Goal: Information Seeking & Learning: Learn about a topic

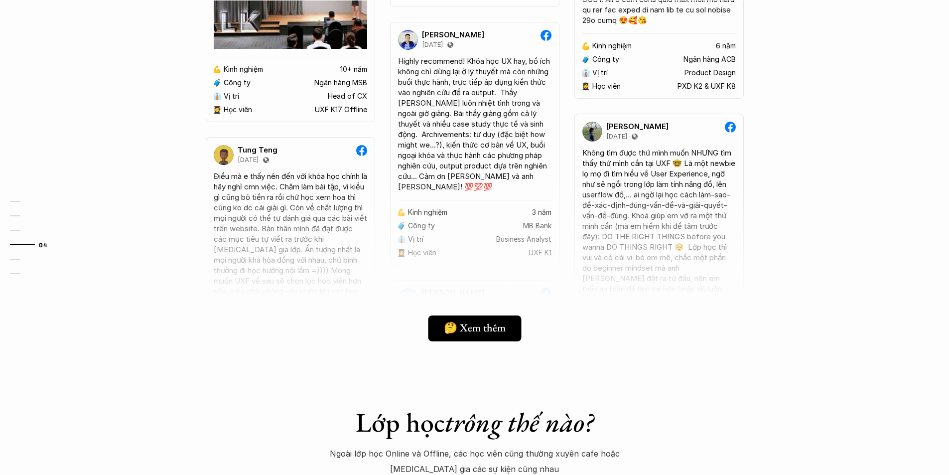
scroll to position [2223, 0]
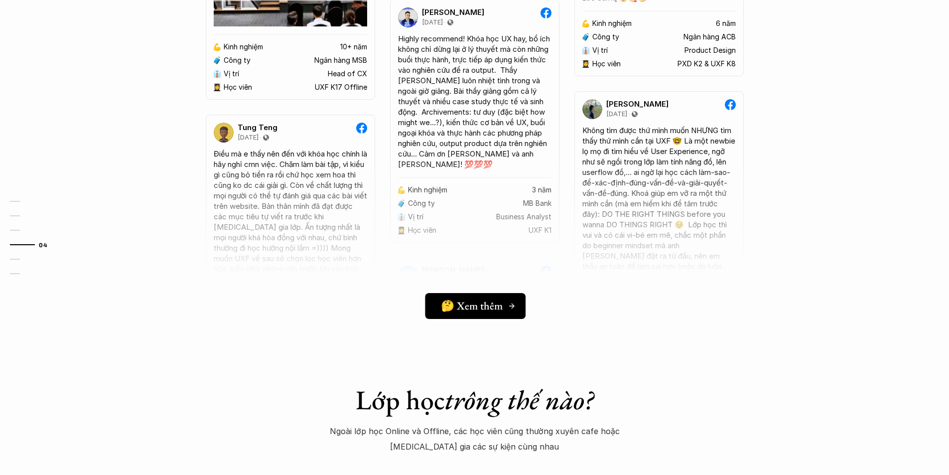
click at [496, 304] on h5 "🤔 Xem thêm" at bounding box center [472, 305] width 62 height 13
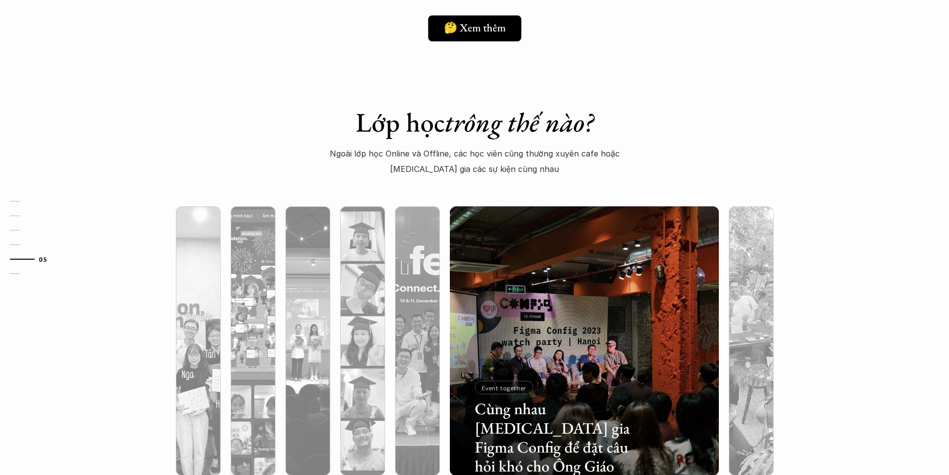
scroll to position [2626, 0]
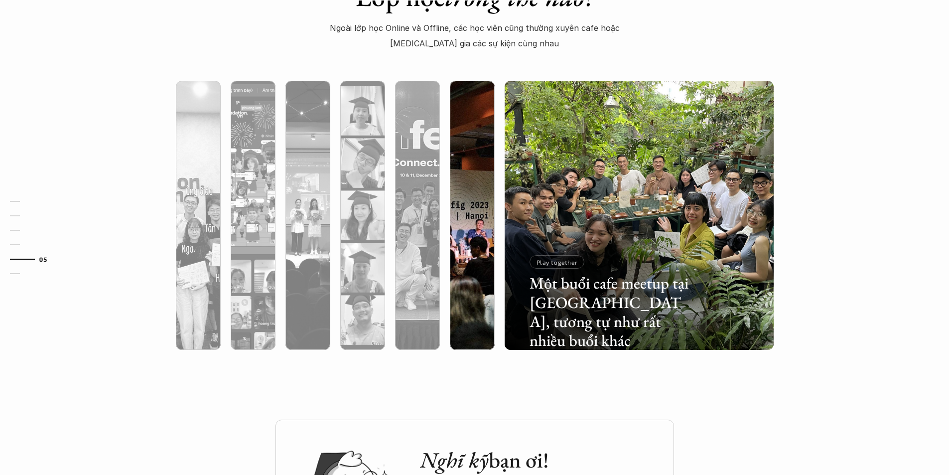
click at [462, 270] on div at bounding box center [472, 268] width 45 height 162
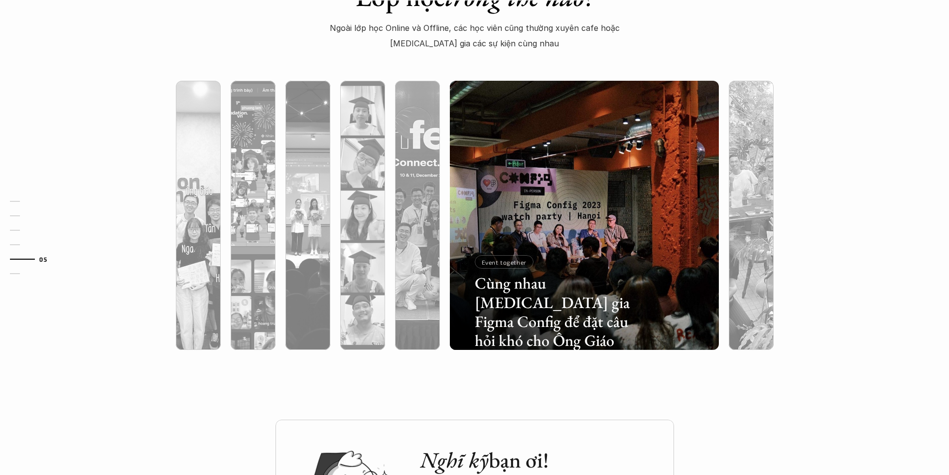
click at [522, 150] on img at bounding box center [585, 215] width 274 height 269
click at [518, 240] on div at bounding box center [584, 268] width 269 height 162
click at [514, 264] on p "Event together" at bounding box center [504, 262] width 45 height 7
click at [524, 301] on h3 "Cùng nhau [MEDICAL_DATA] gia Figma Config để đặt câu hỏi khó cho Ông Giáo" at bounding box center [555, 312] width 160 height 77
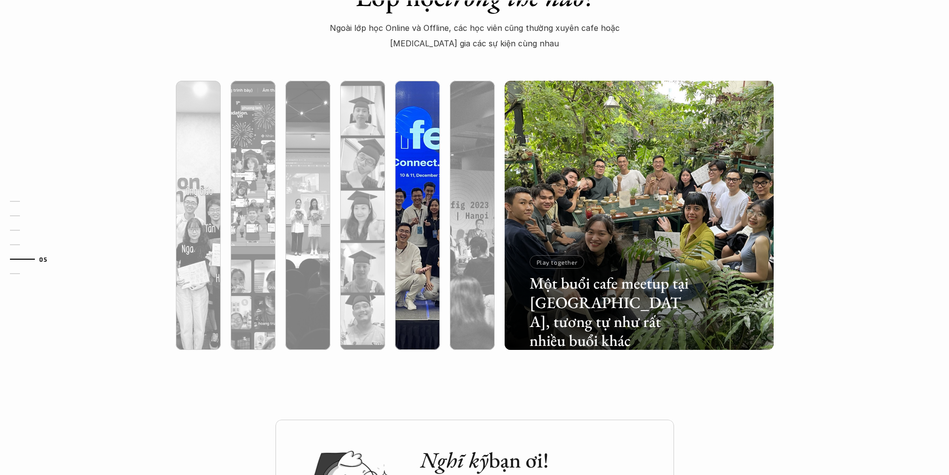
click at [426, 238] on div at bounding box center [417, 268] width 45 height 162
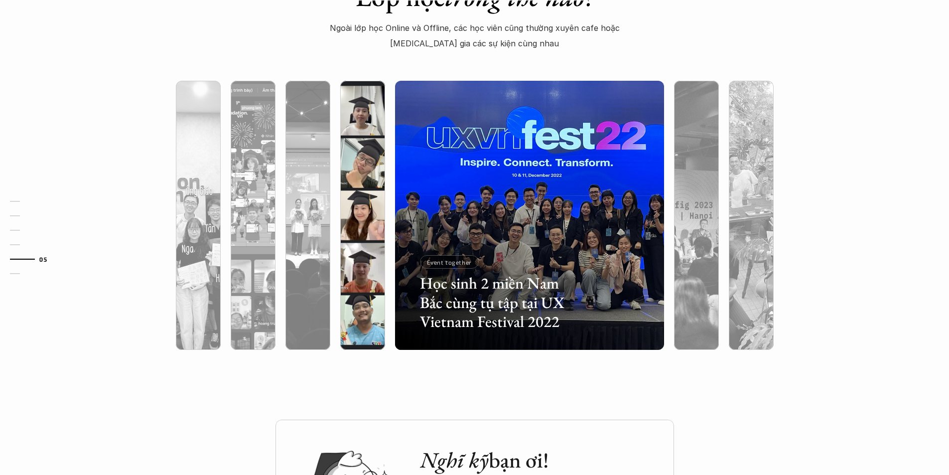
click at [380, 238] on div at bounding box center [362, 268] width 45 height 162
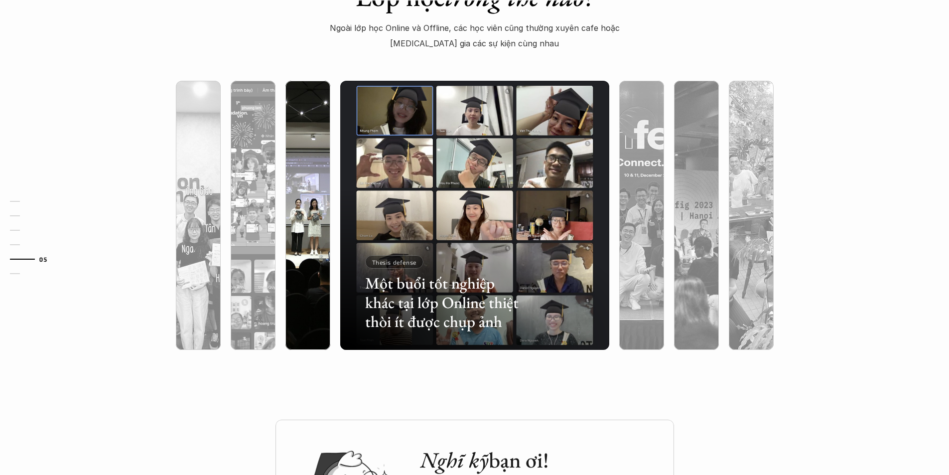
click at [311, 235] on div at bounding box center [308, 268] width 45 height 162
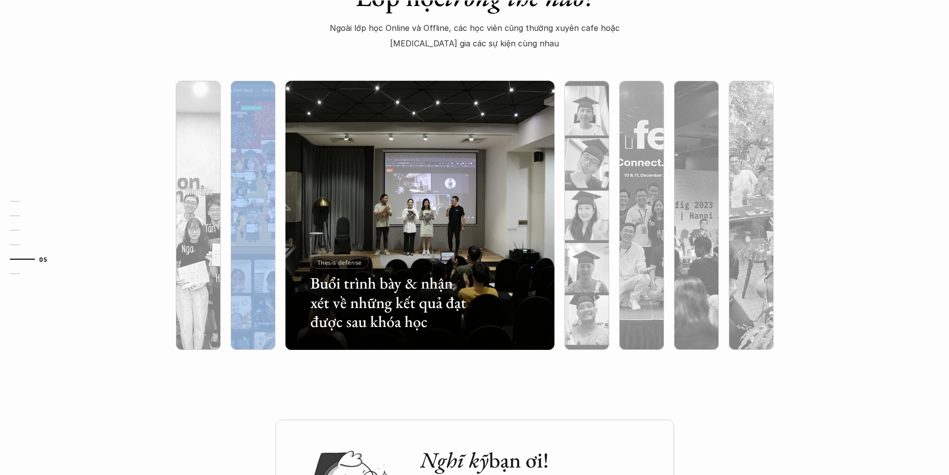
click at [275, 237] on div at bounding box center [253, 215] width 55 height 269
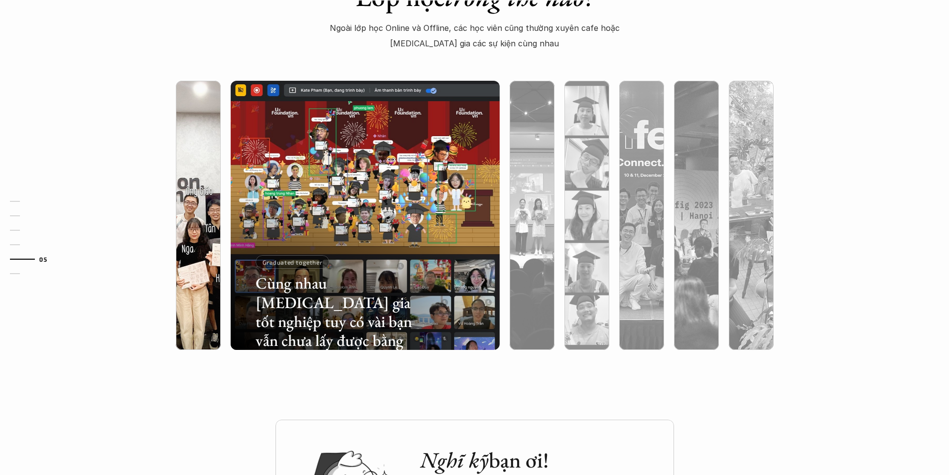
click at [181, 224] on div at bounding box center [198, 268] width 45 height 162
